Goal: Task Accomplishment & Management: Use online tool/utility

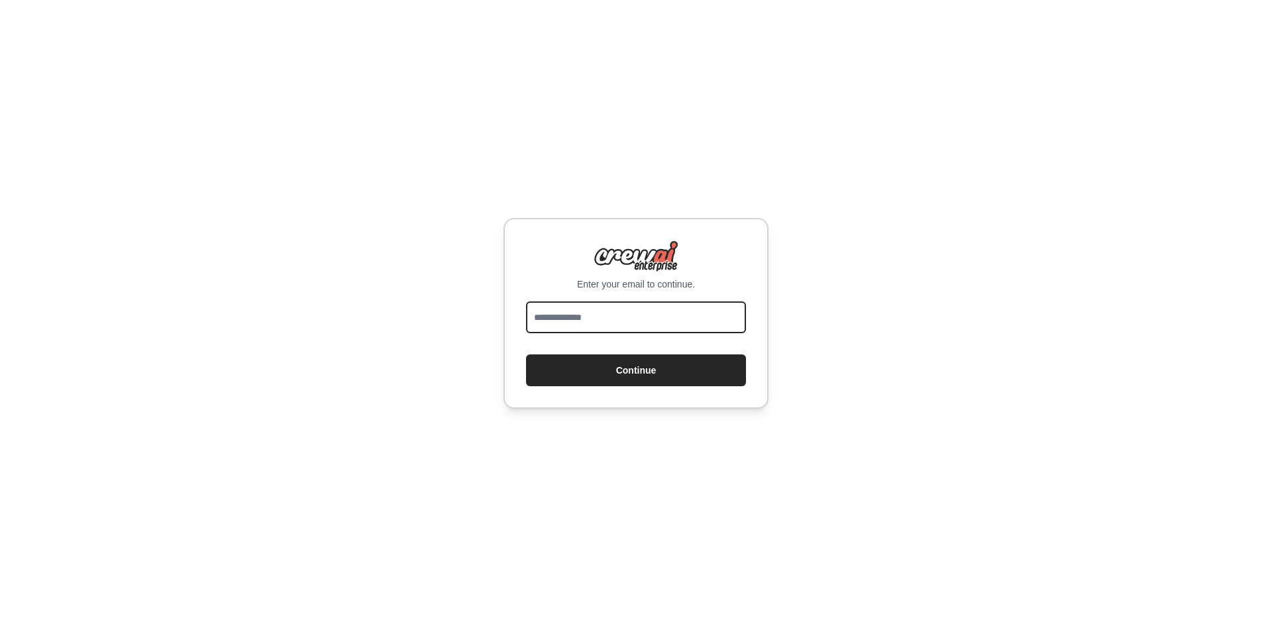
click at [565, 324] on input "email" at bounding box center [636, 317] width 220 height 32
type input "**********"
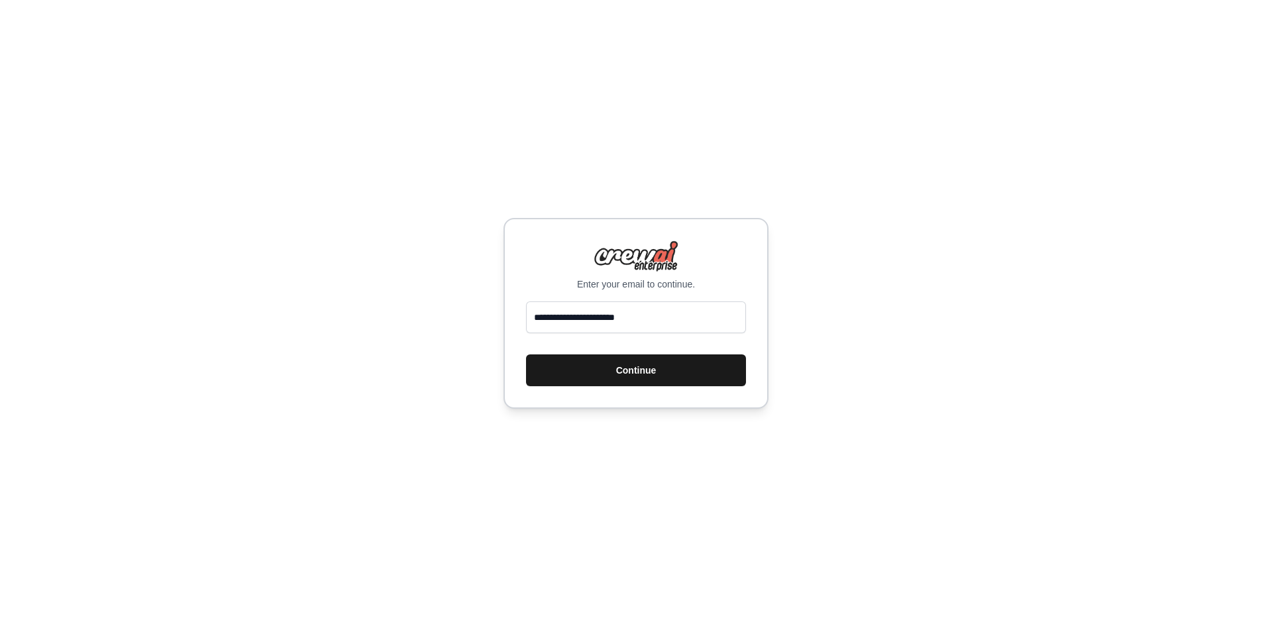
click at [585, 359] on button "Continue" at bounding box center [636, 370] width 220 height 32
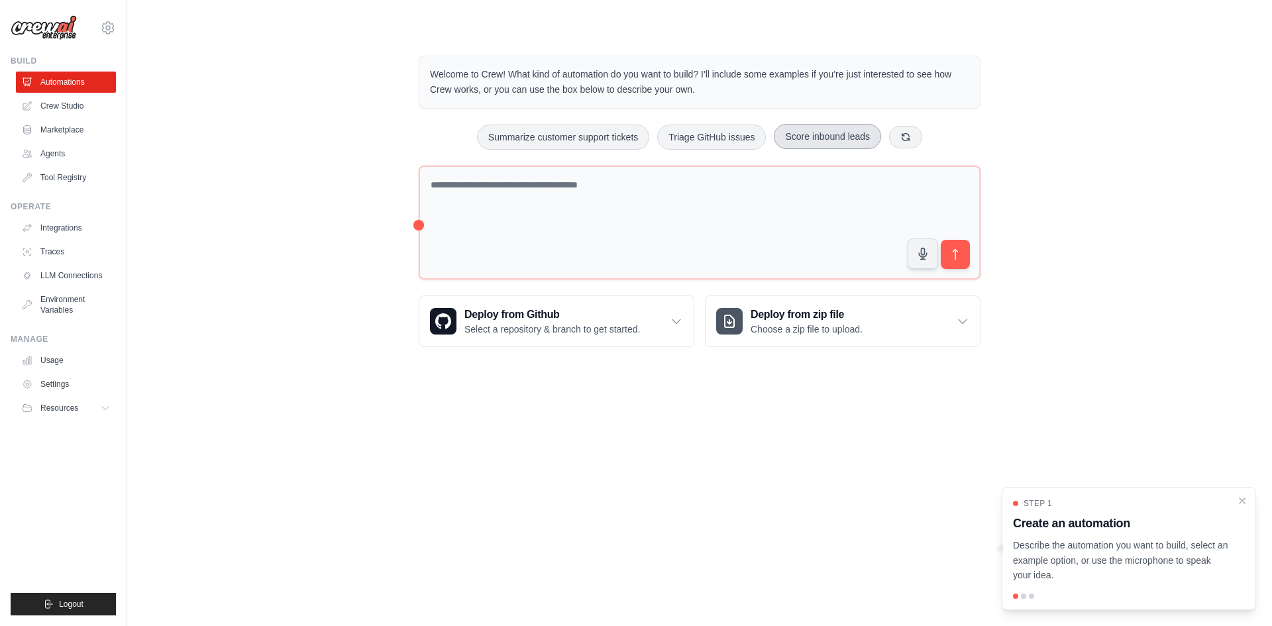
click at [803, 134] on button "Score inbound leads" at bounding box center [827, 136] width 107 height 25
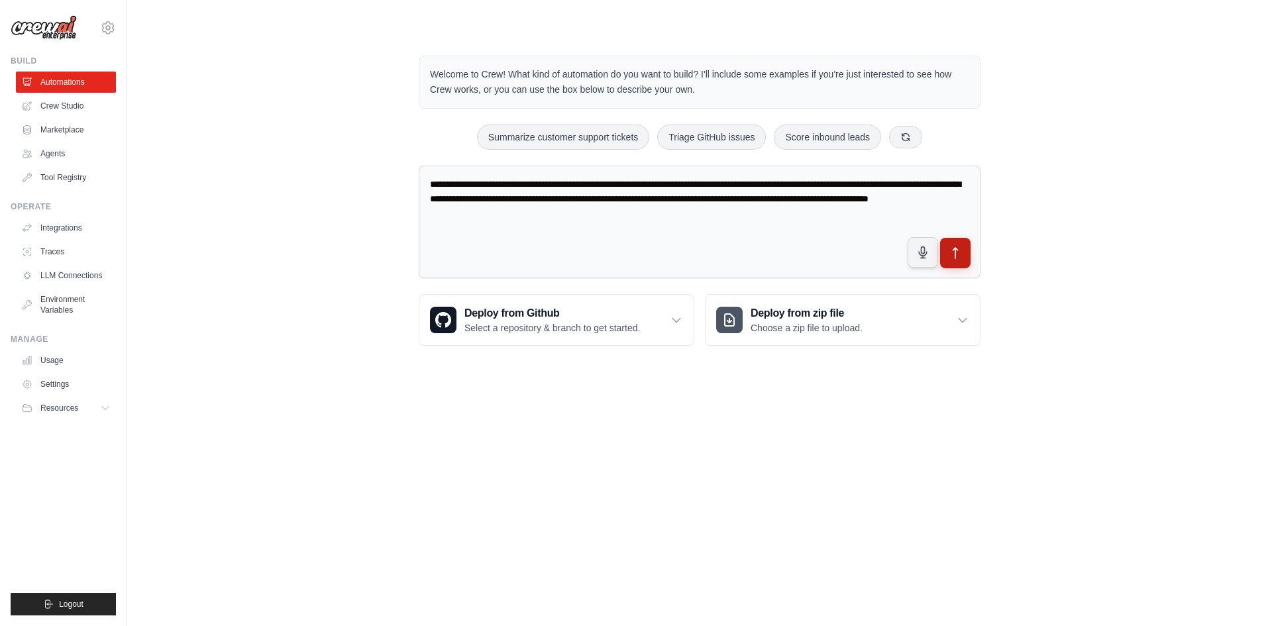
click at [955, 257] on icon "submit" at bounding box center [955, 253] width 5 height 11
click at [581, 138] on button "Summarize customer support tickets" at bounding box center [563, 136] width 172 height 25
type textarea "**********"
click at [959, 250] on icon "submit" at bounding box center [955, 253] width 14 height 14
click at [74, 132] on link "Marketplace" at bounding box center [67, 129] width 100 height 21
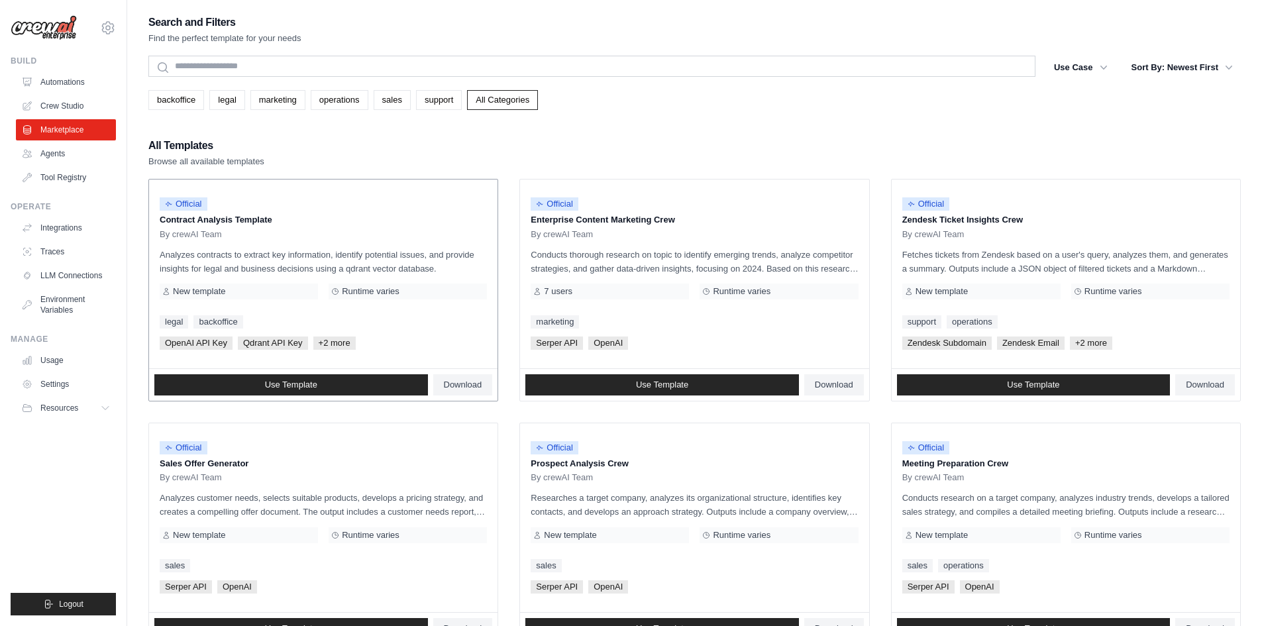
click at [311, 268] on p "Analyzes contracts to extract key information, identify potential issues, and p…" at bounding box center [323, 262] width 327 height 28
click at [365, 386] on link "Use Template" at bounding box center [291, 384] width 274 height 21
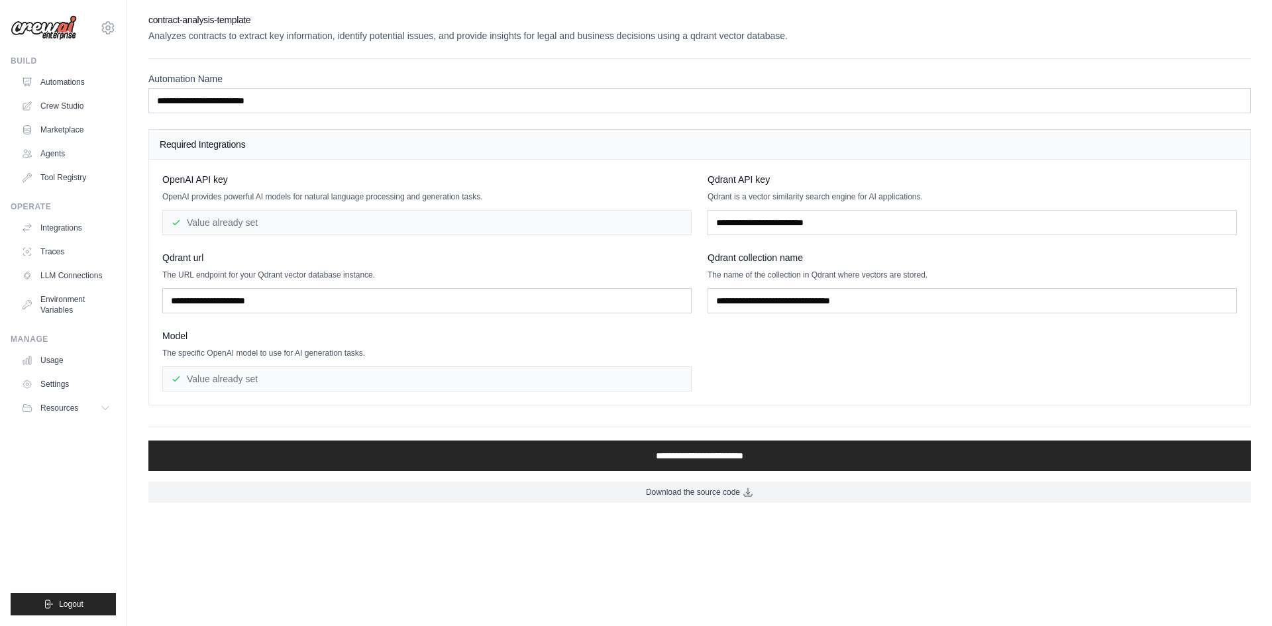
click at [287, 221] on div "Value already set" at bounding box center [426, 222] width 529 height 25
click at [771, 227] on input "text" at bounding box center [971, 222] width 529 height 25
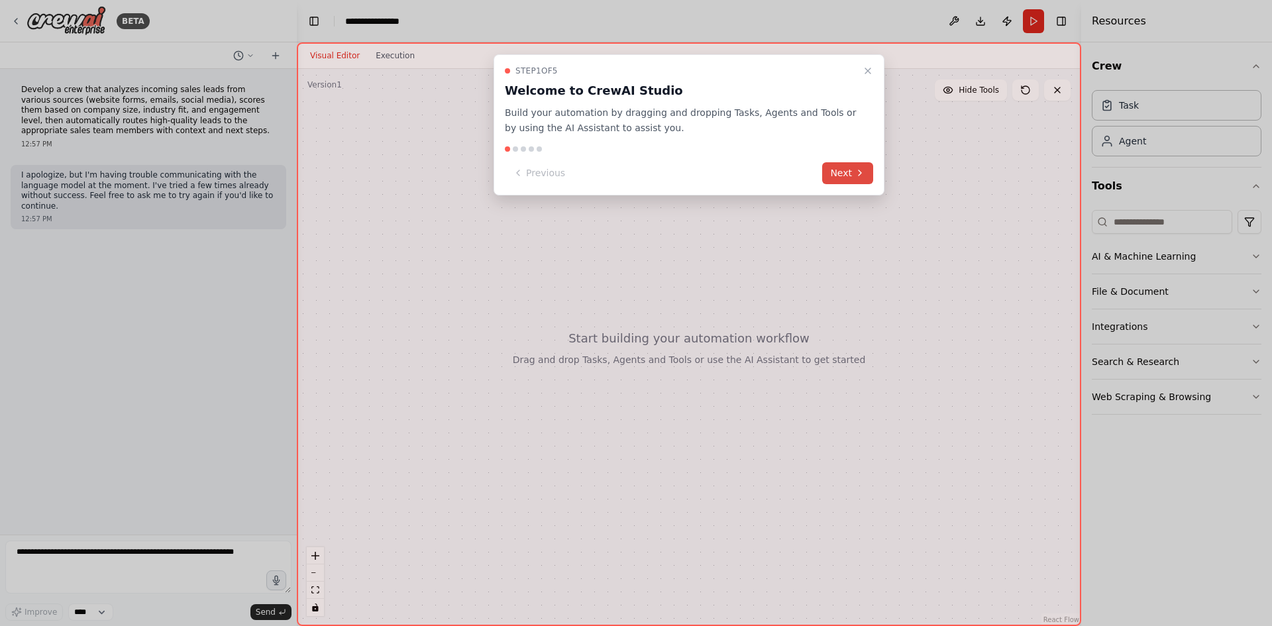
click at [848, 168] on button "Next" at bounding box center [847, 173] width 51 height 22
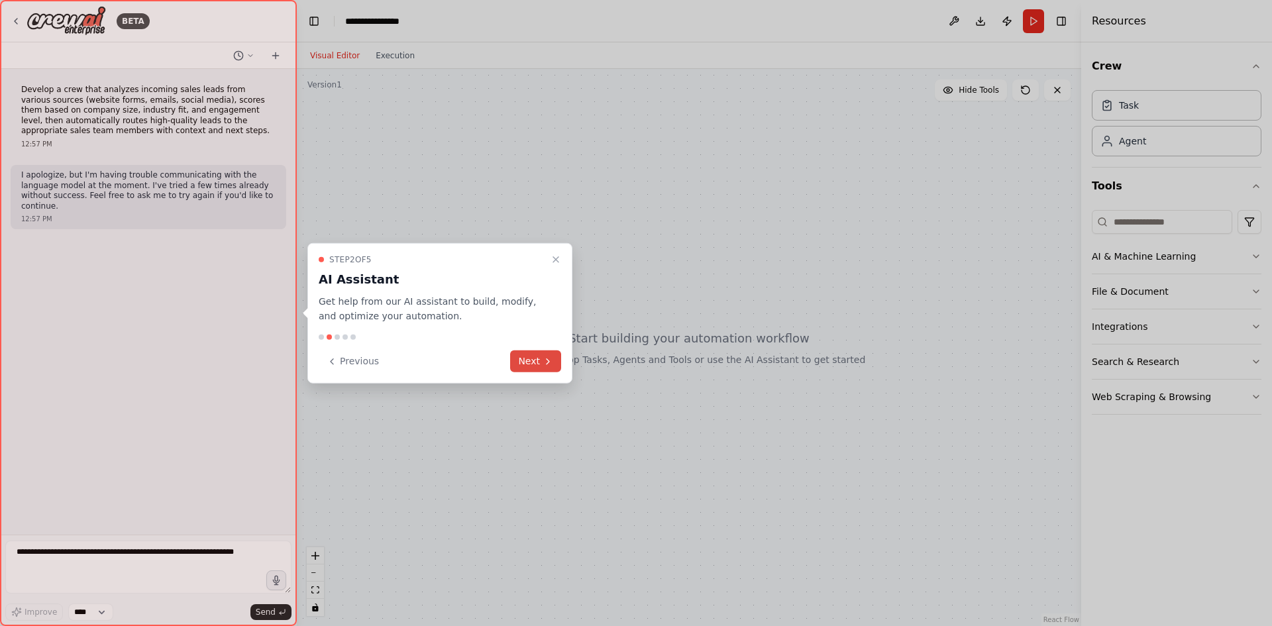
click at [545, 362] on icon at bounding box center [547, 361] width 11 height 11
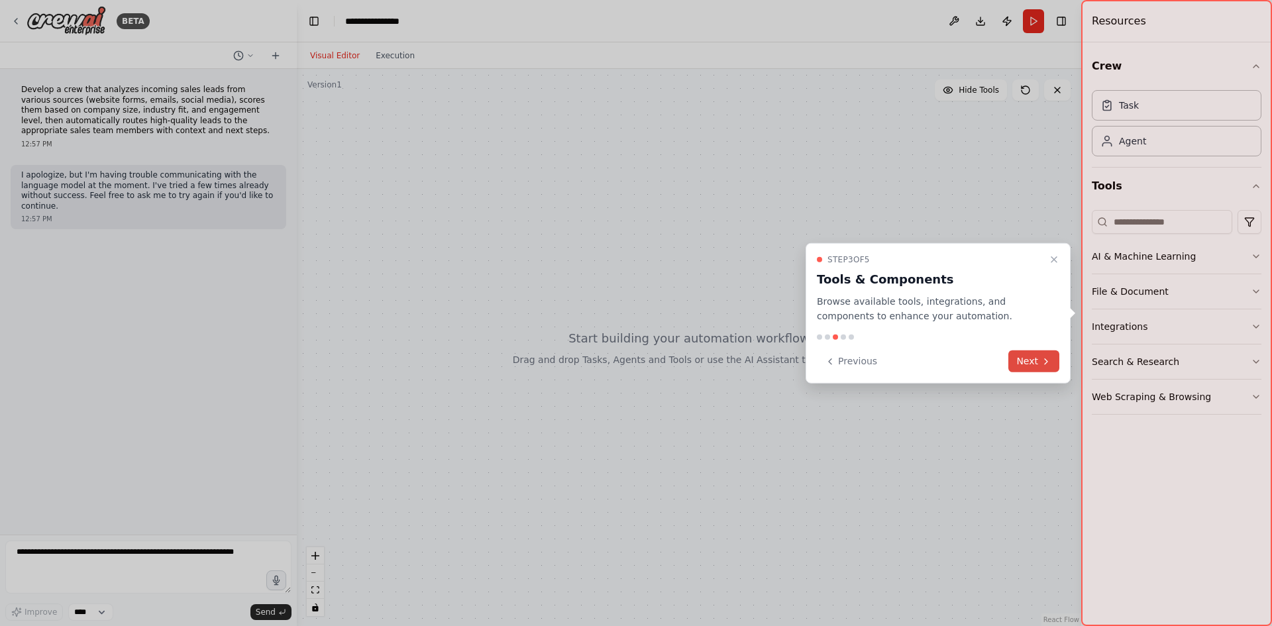
click at [1030, 366] on button "Next" at bounding box center [1033, 361] width 51 height 22
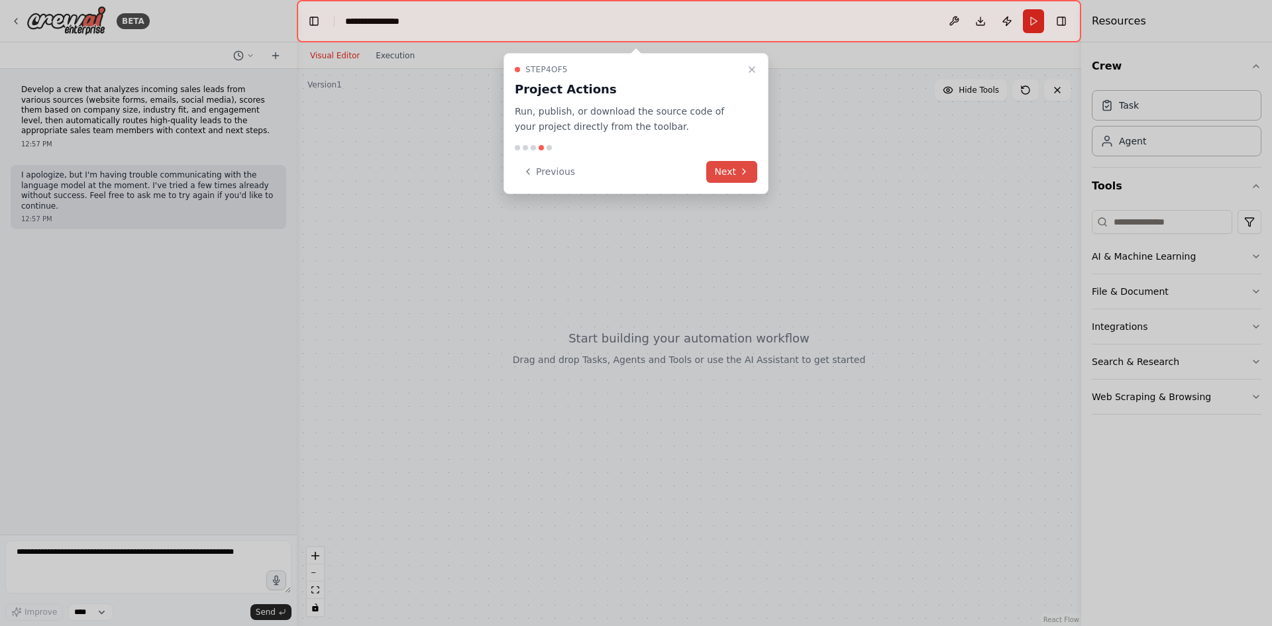
click at [738, 174] on icon at bounding box center [743, 171] width 11 height 11
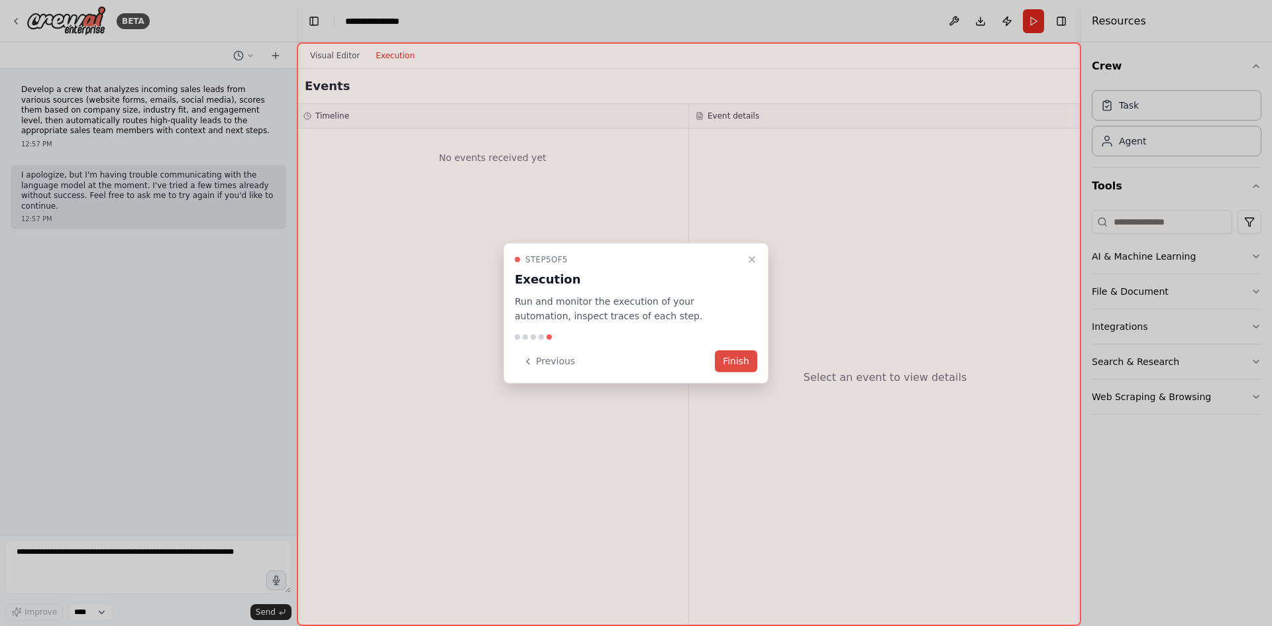
click at [739, 367] on button "Finish" at bounding box center [736, 361] width 42 height 22
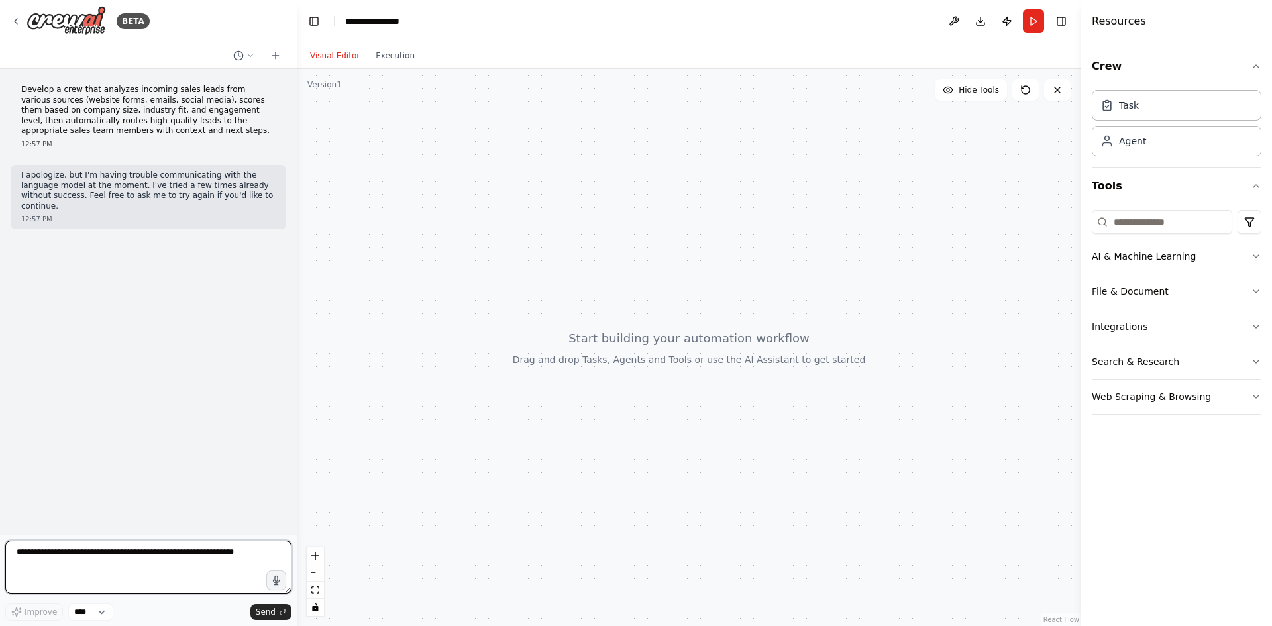
click at [131, 566] on textarea at bounding box center [148, 566] width 286 height 53
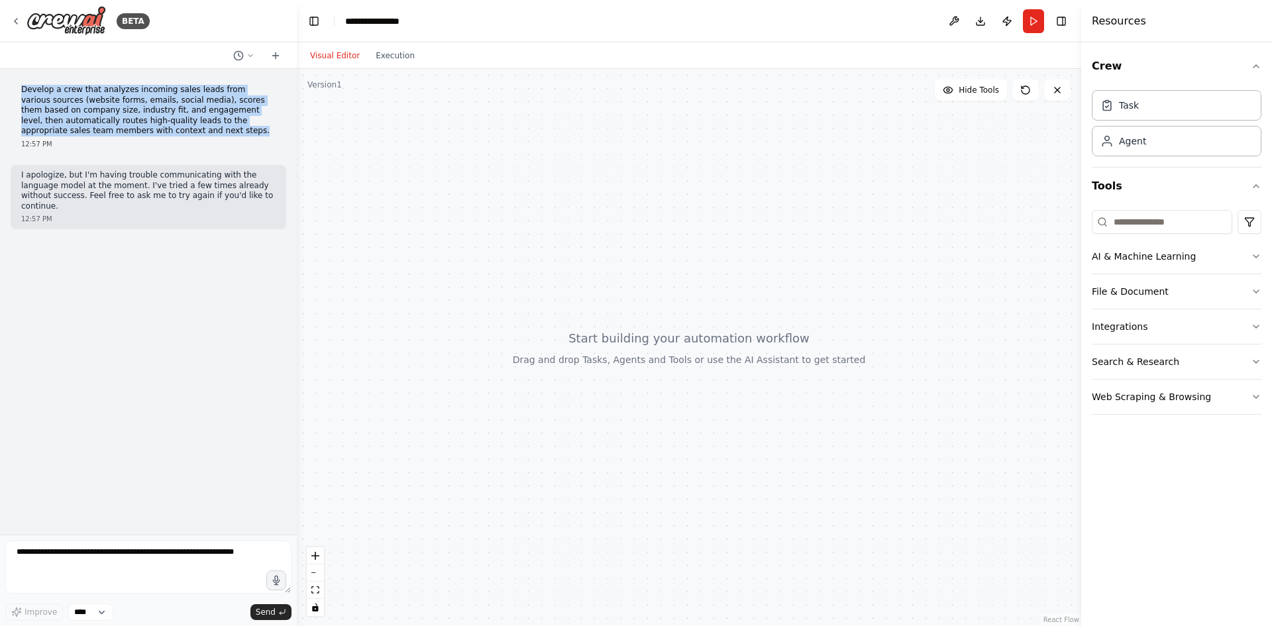
drag, startPoint x: 64, startPoint y: 128, endPoint x: 21, endPoint y: 89, distance: 58.1
click at [21, 89] on div "Develop a crew that analyzes incoming sales leads from various sources (website…" at bounding box center [149, 116] width 276 height 75
copy p "Develop a crew that analyzes incoming sales leads from various sources (website…"
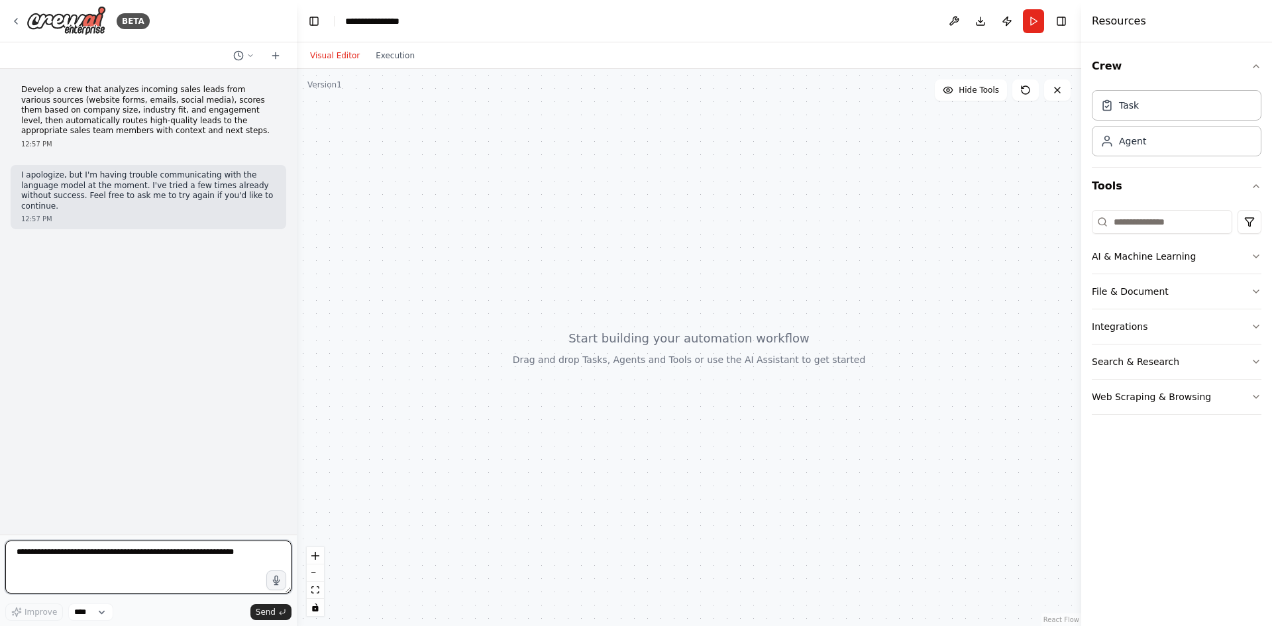
click at [126, 567] on textarea at bounding box center [148, 566] width 286 height 53
paste textarea "**********"
type textarea "**********"
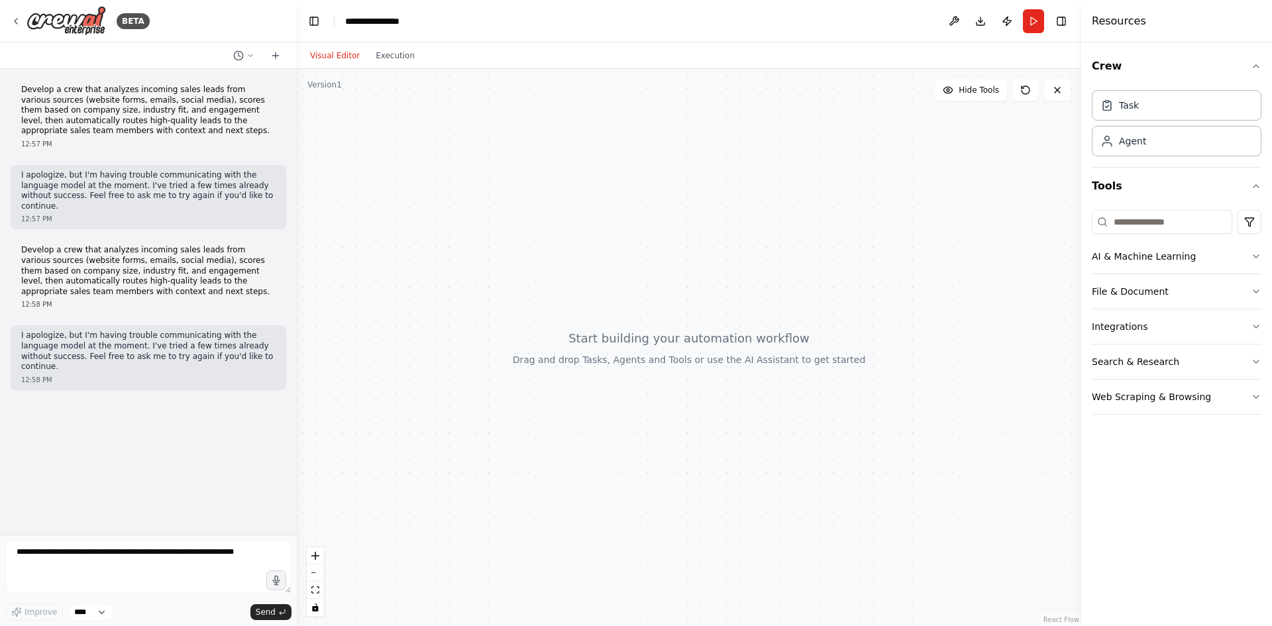
click at [664, 380] on div at bounding box center [689, 347] width 784 height 557
click at [657, 356] on div at bounding box center [689, 347] width 784 height 557
click at [1162, 115] on div "Task" at bounding box center [1176, 104] width 170 height 30
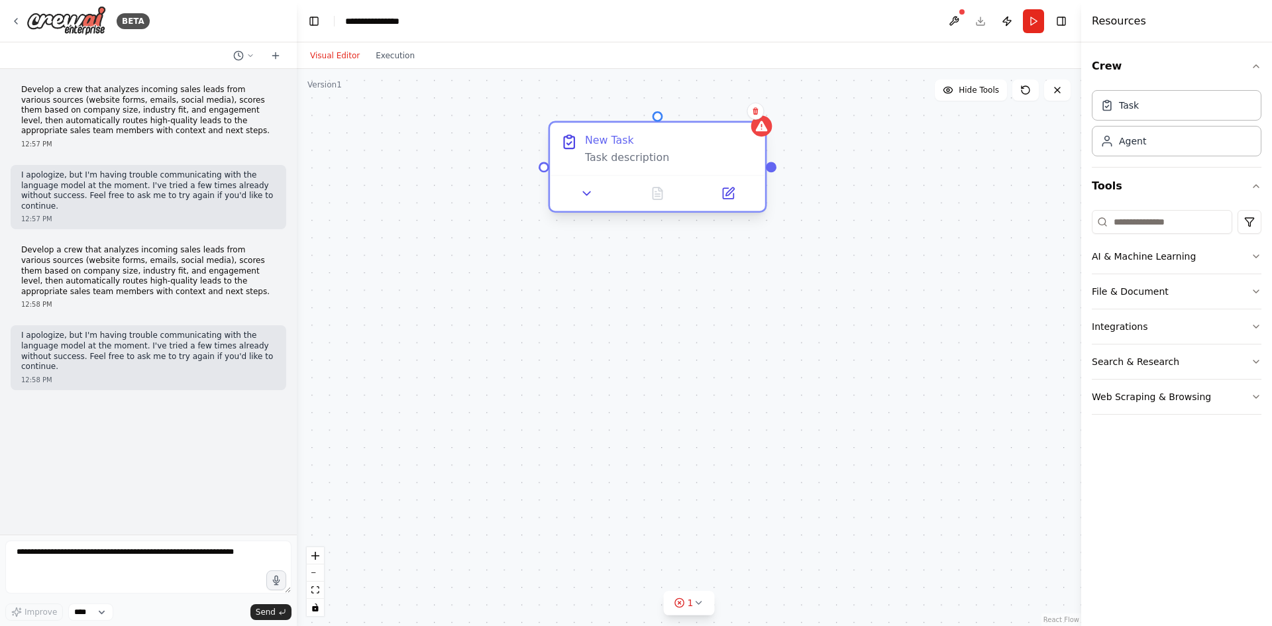
drag, startPoint x: 791, startPoint y: 177, endPoint x: 668, endPoint y: 138, distance: 129.4
click at [668, 138] on div "New Task" at bounding box center [670, 140] width 170 height 14
click at [649, 164] on div "Task description" at bounding box center [670, 157] width 170 height 14
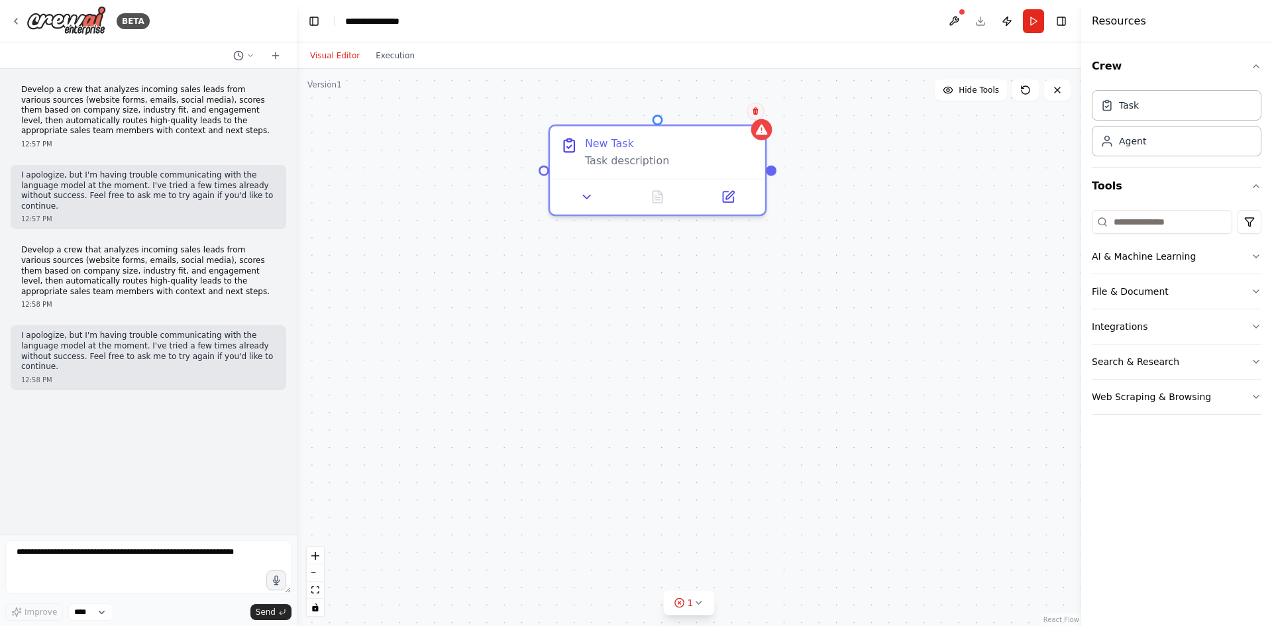
click at [754, 112] on icon at bounding box center [754, 110] width 5 height 7
click at [713, 103] on button "Confirm" at bounding box center [717, 111] width 47 height 16
click at [725, 114] on button "Confirm" at bounding box center [717, 111] width 47 height 16
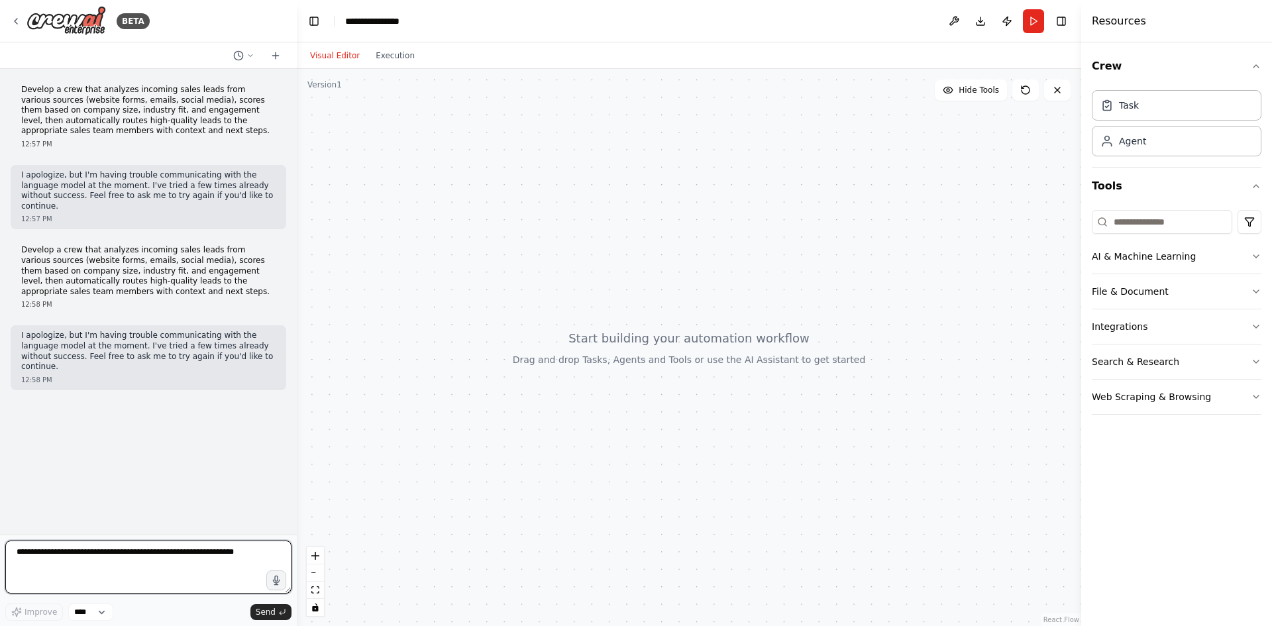
click at [146, 566] on textarea at bounding box center [148, 566] width 286 height 53
click at [85, 611] on select "****" at bounding box center [90, 611] width 45 height 17
click at [68, 603] on select "****" at bounding box center [90, 611] width 45 height 17
click at [17, 17] on icon at bounding box center [16, 21] width 11 height 11
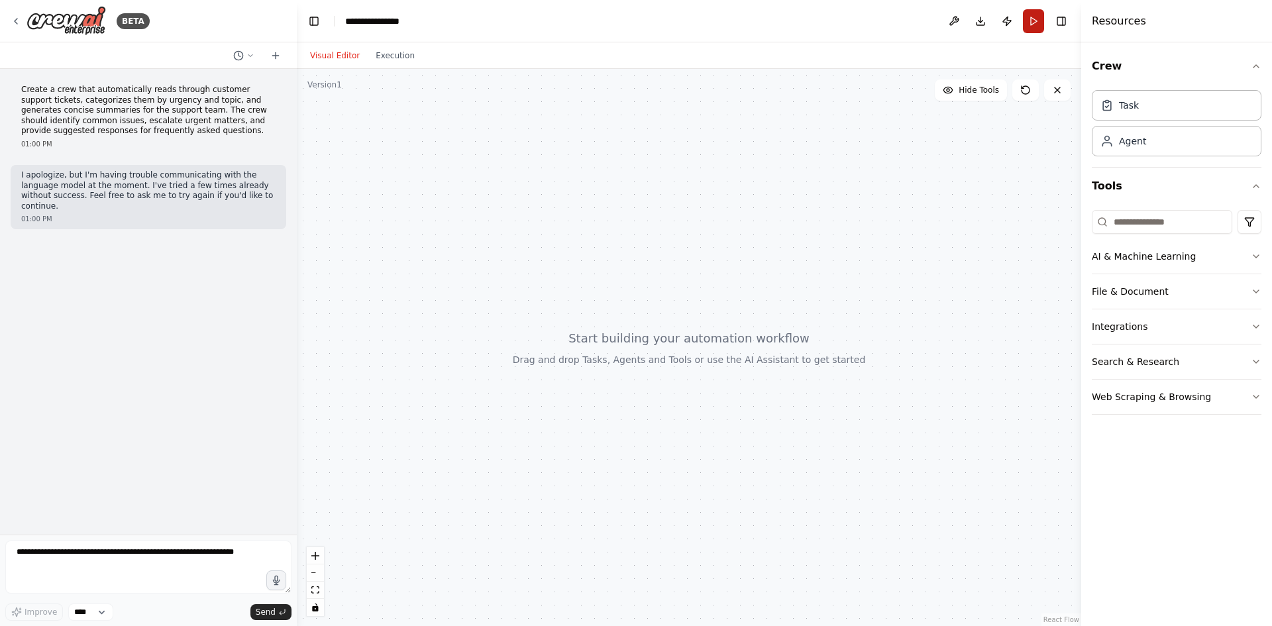
click at [1029, 17] on button "Run" at bounding box center [1033, 21] width 21 height 24
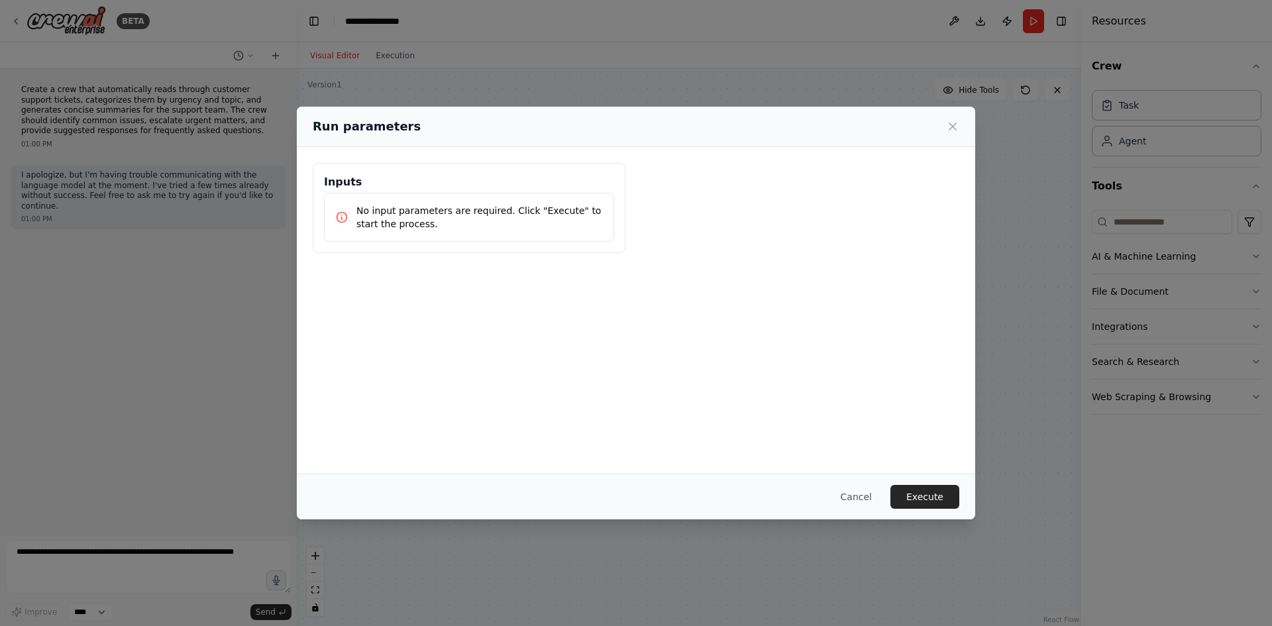
click at [220, 321] on div "Run parameters Inputs No input parameters are required. Click "Execute" to star…" at bounding box center [636, 313] width 1272 height 626
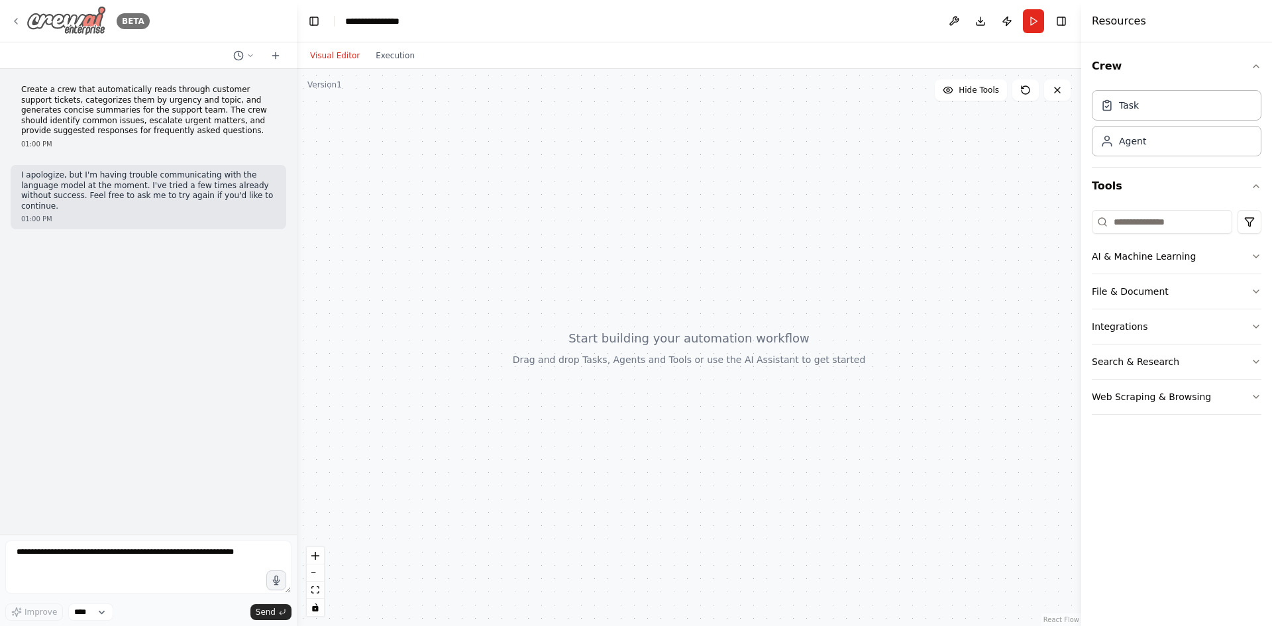
click at [23, 20] on div "BETA" at bounding box center [80, 21] width 139 height 30
